Goal: Find specific page/section: Find specific page/section

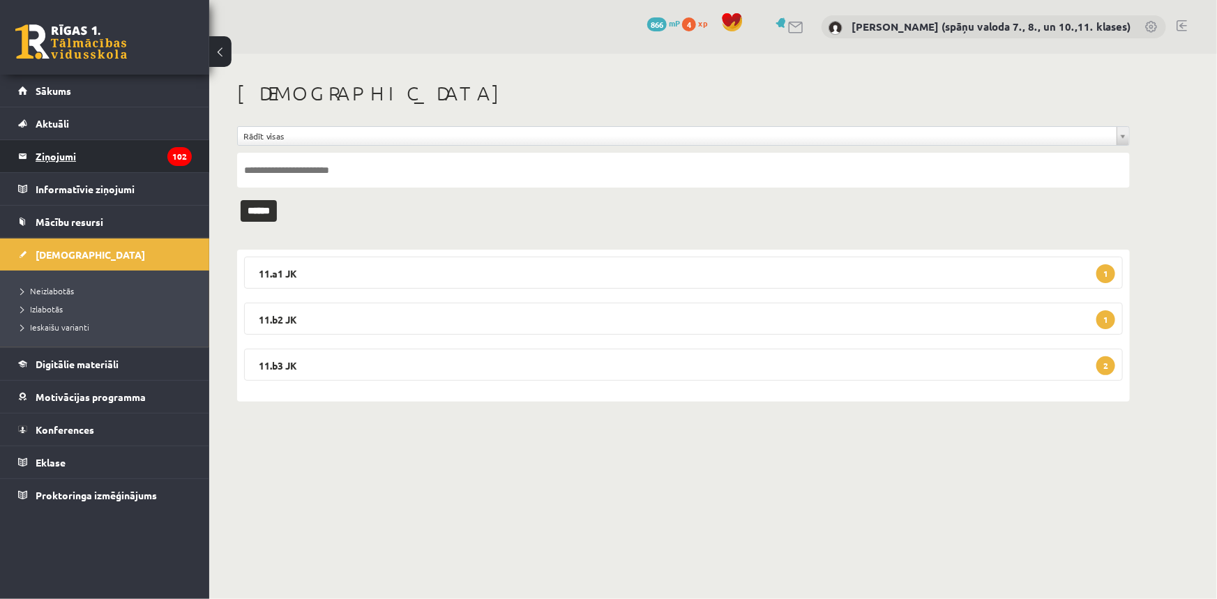
click at [68, 158] on legend "Ziņojumi 102" at bounding box center [114, 156] width 156 height 32
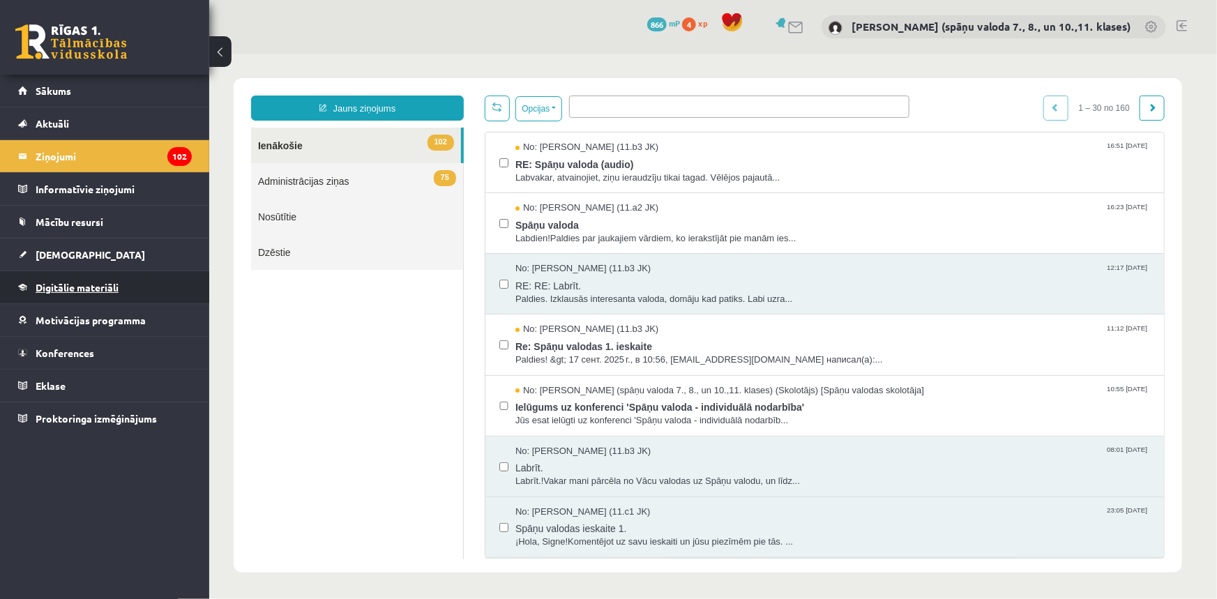
click at [70, 285] on span "Digitālie materiāli" at bounding box center [77, 287] width 83 height 13
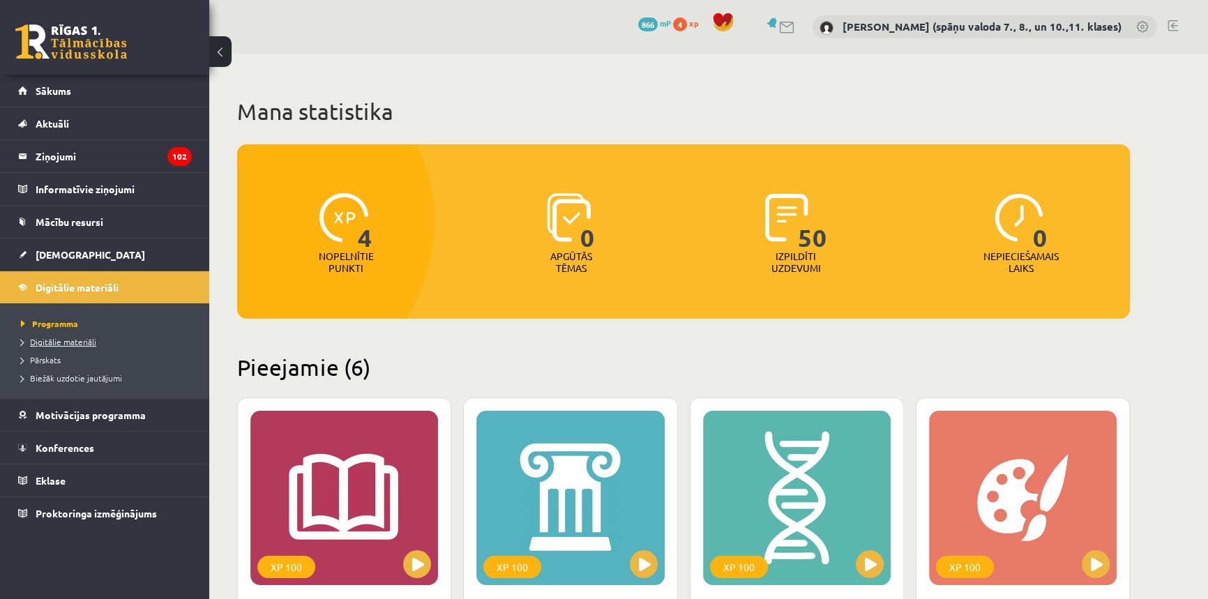
click at [73, 342] on span "Digitālie materiāli" at bounding box center [58, 341] width 75 height 11
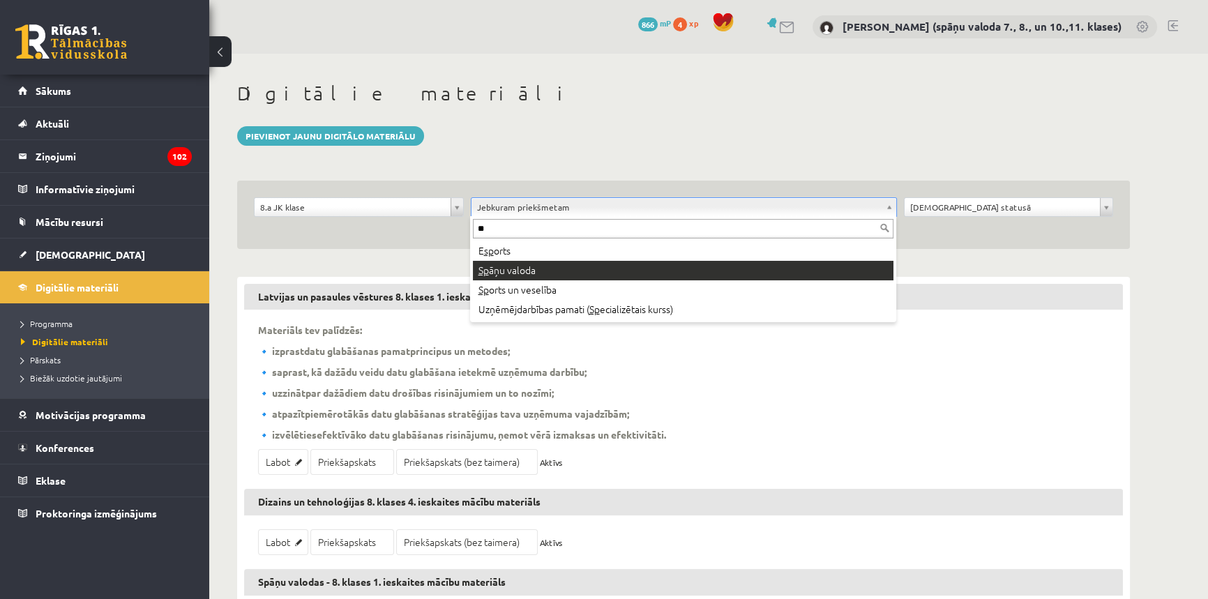
type input "**"
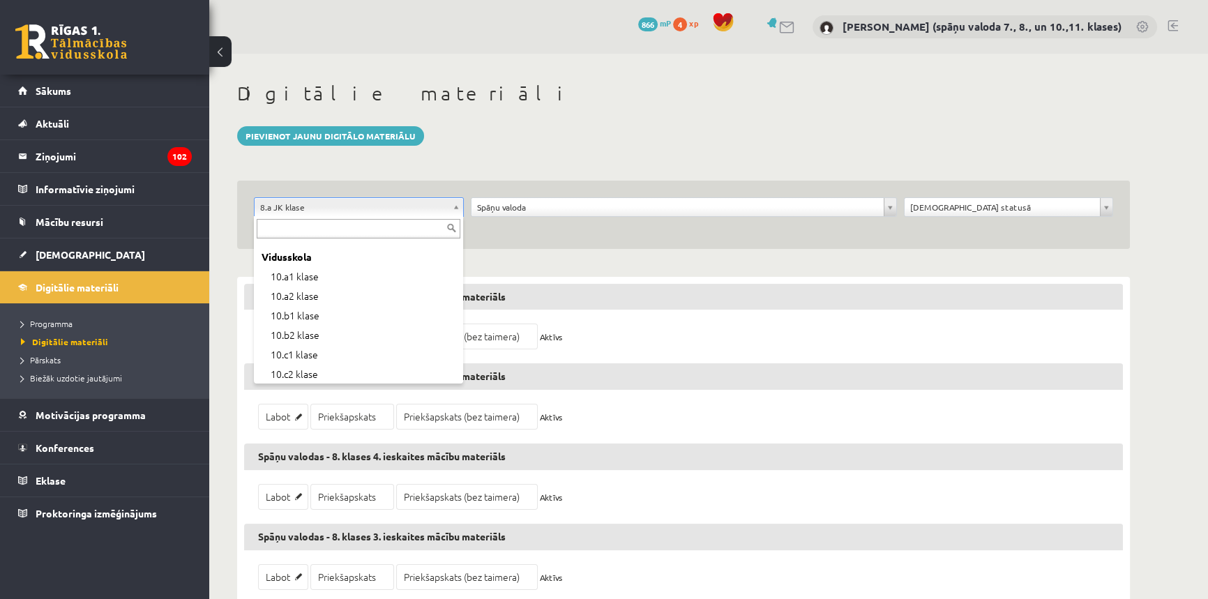
scroll to position [190, 0]
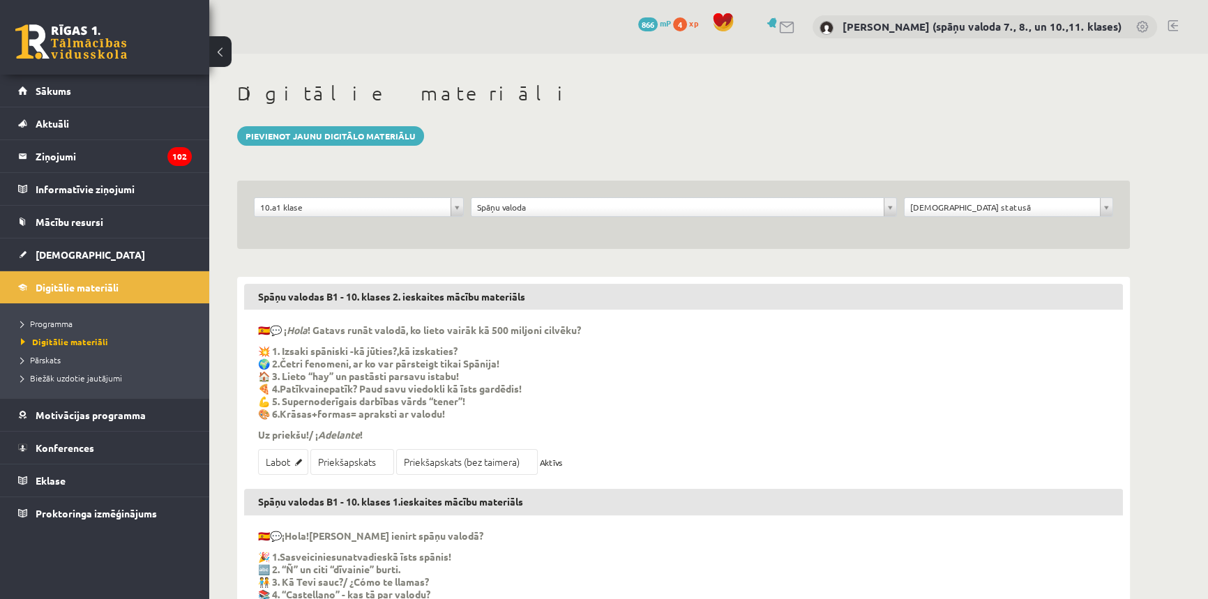
click at [905, 85] on h1 "Digitālie materiāli" at bounding box center [683, 94] width 893 height 24
